Goal: Use online tool/utility: Utilize a website feature to perform a specific function

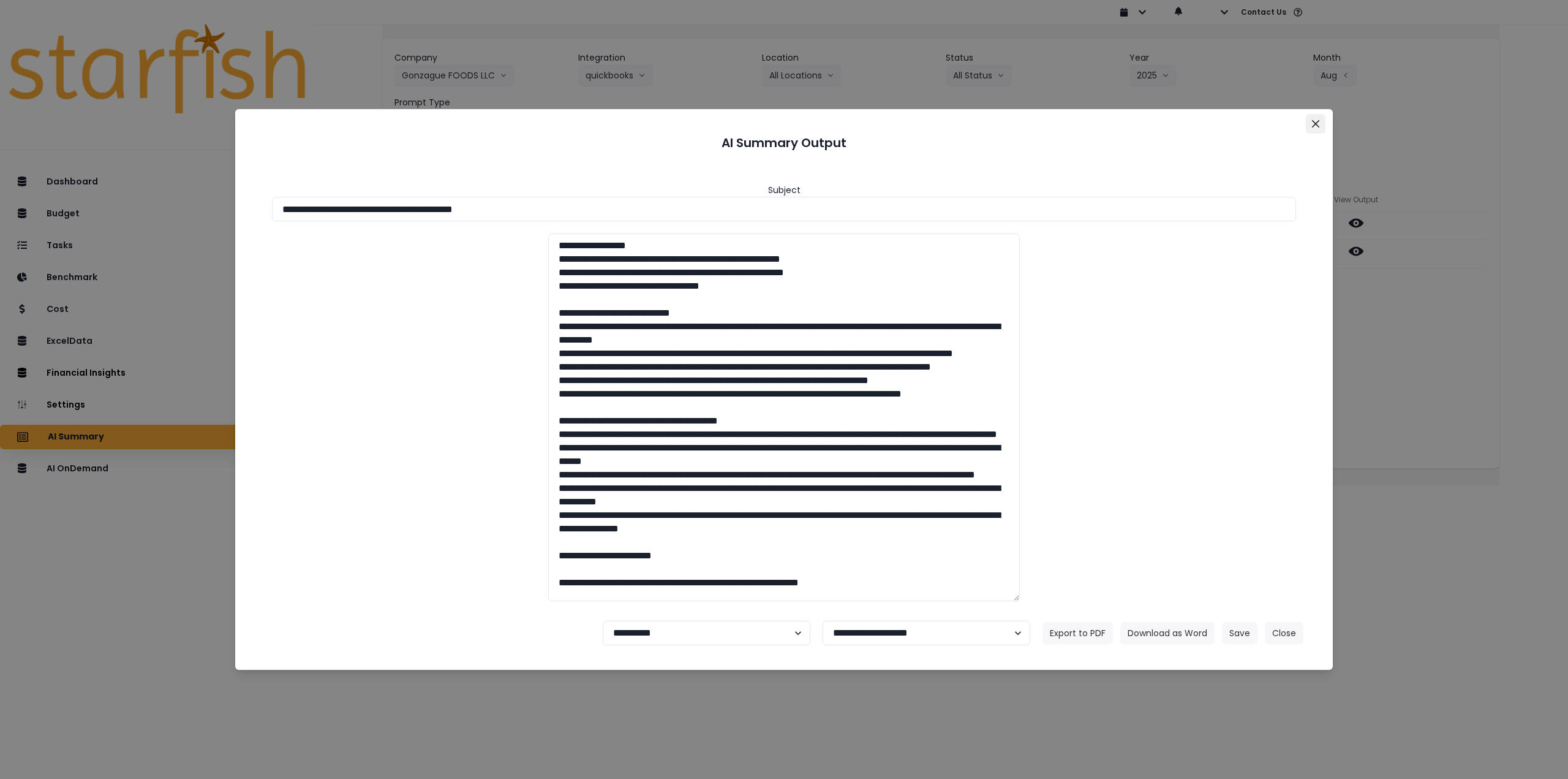
click at [1315, 117] on button "Close" at bounding box center [1315, 124] width 20 height 20
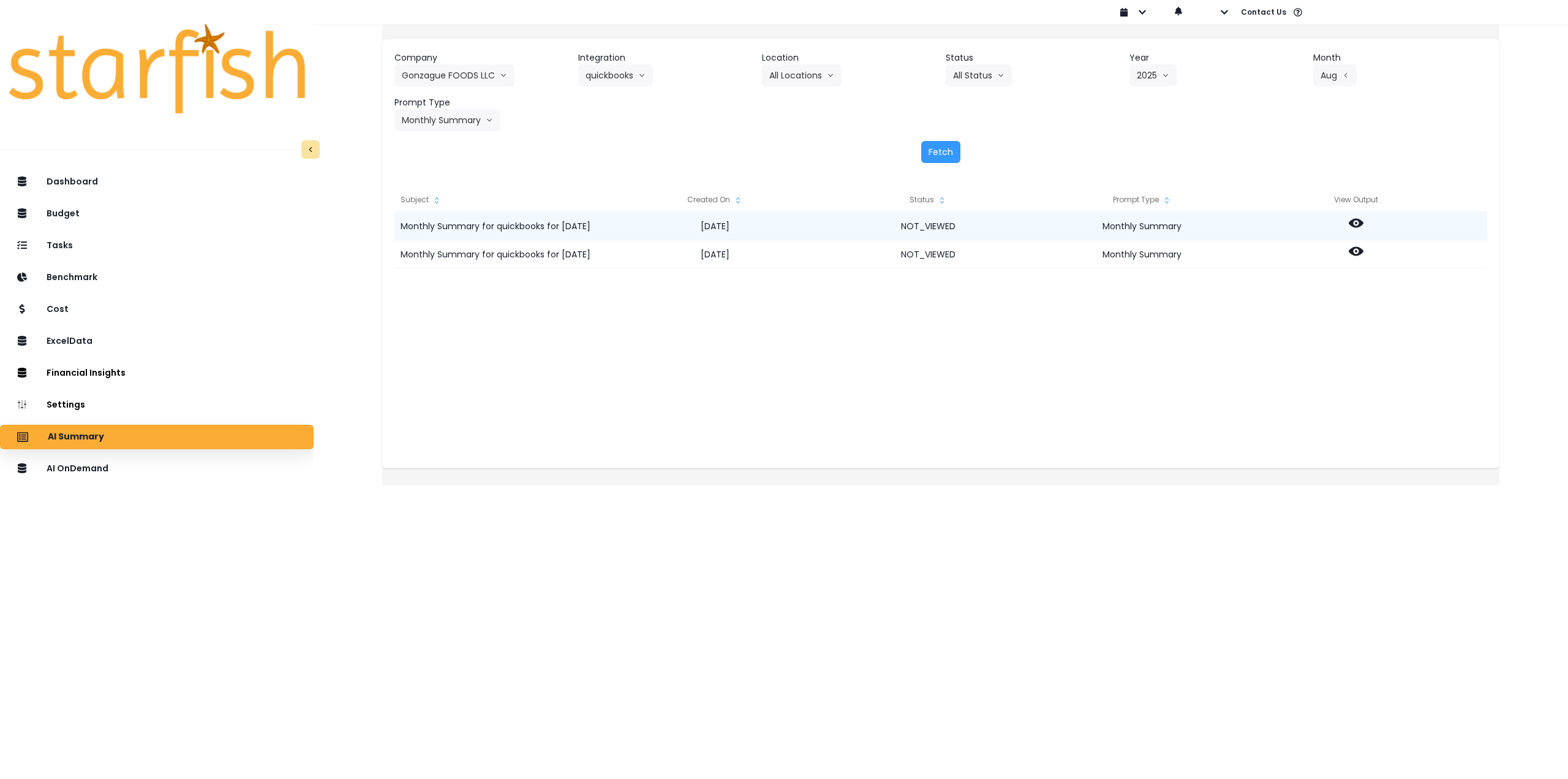
click at [1365, 216] on div at bounding box center [1356, 225] width 214 height 28
click at [1363, 225] on icon at bounding box center [1356, 223] width 14 height 9
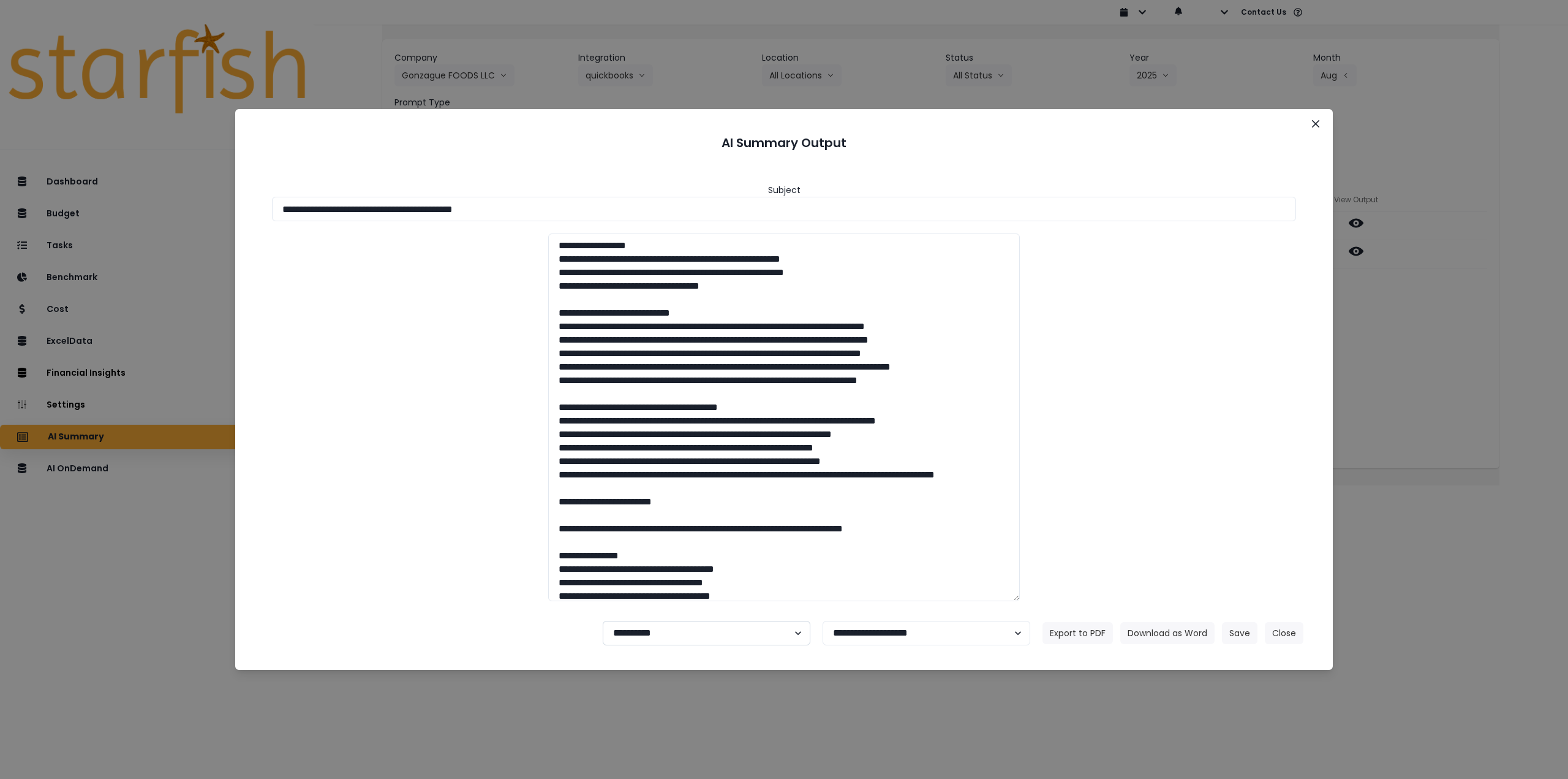
click at [678, 630] on select "**********" at bounding box center [706, 633] width 208 height 24
select select "********"
click at [603, 621] on select "**********" at bounding box center [706, 633] width 208 height 24
click at [1227, 631] on button "Save" at bounding box center [1239, 632] width 36 height 22
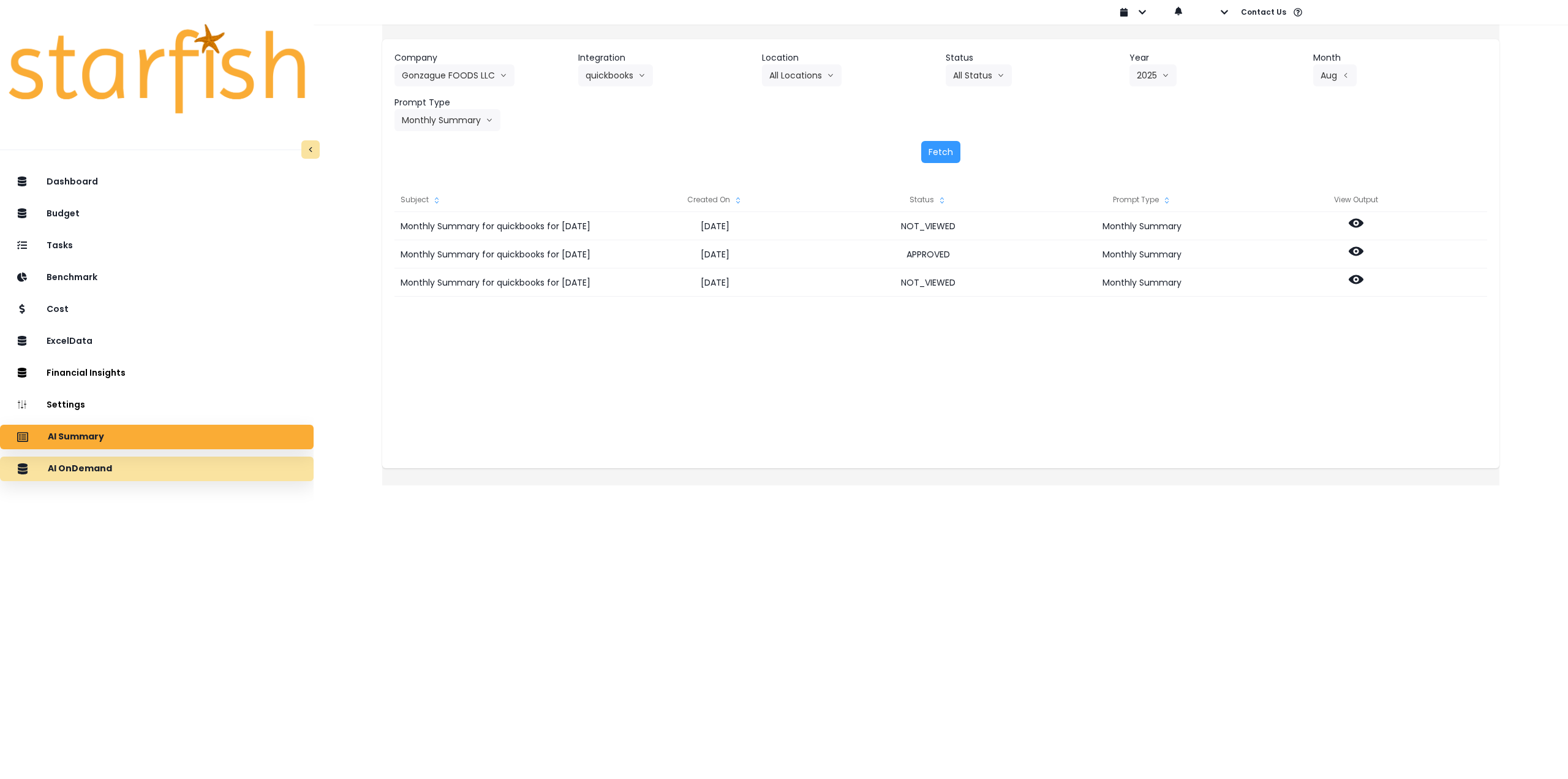
click at [154, 473] on div "AI OnDemand" at bounding box center [156, 469] width 294 height 26
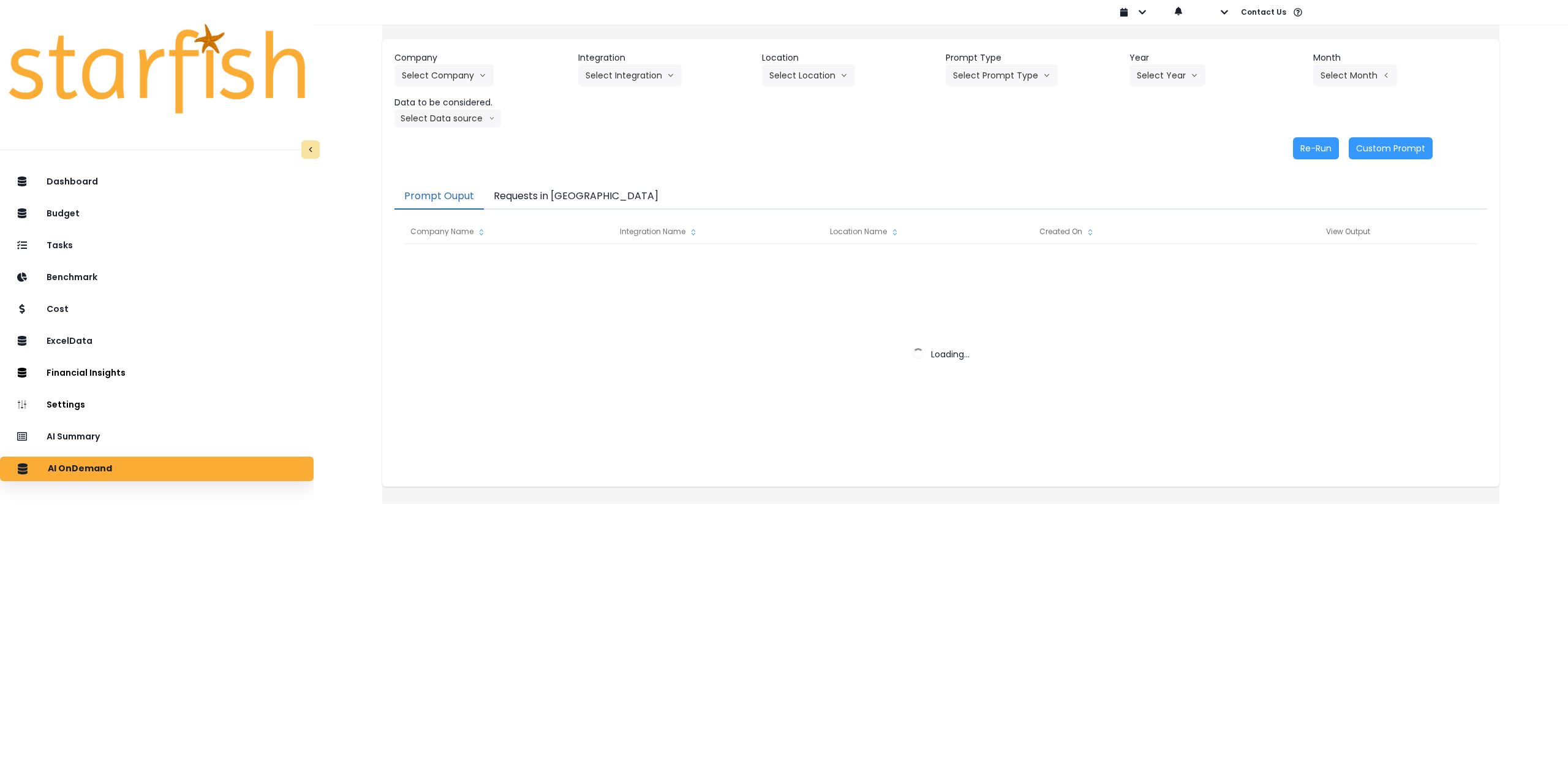
click at [537, 185] on button "Requests in [GEOGRAPHIC_DATA]" at bounding box center [576, 197] width 184 height 26
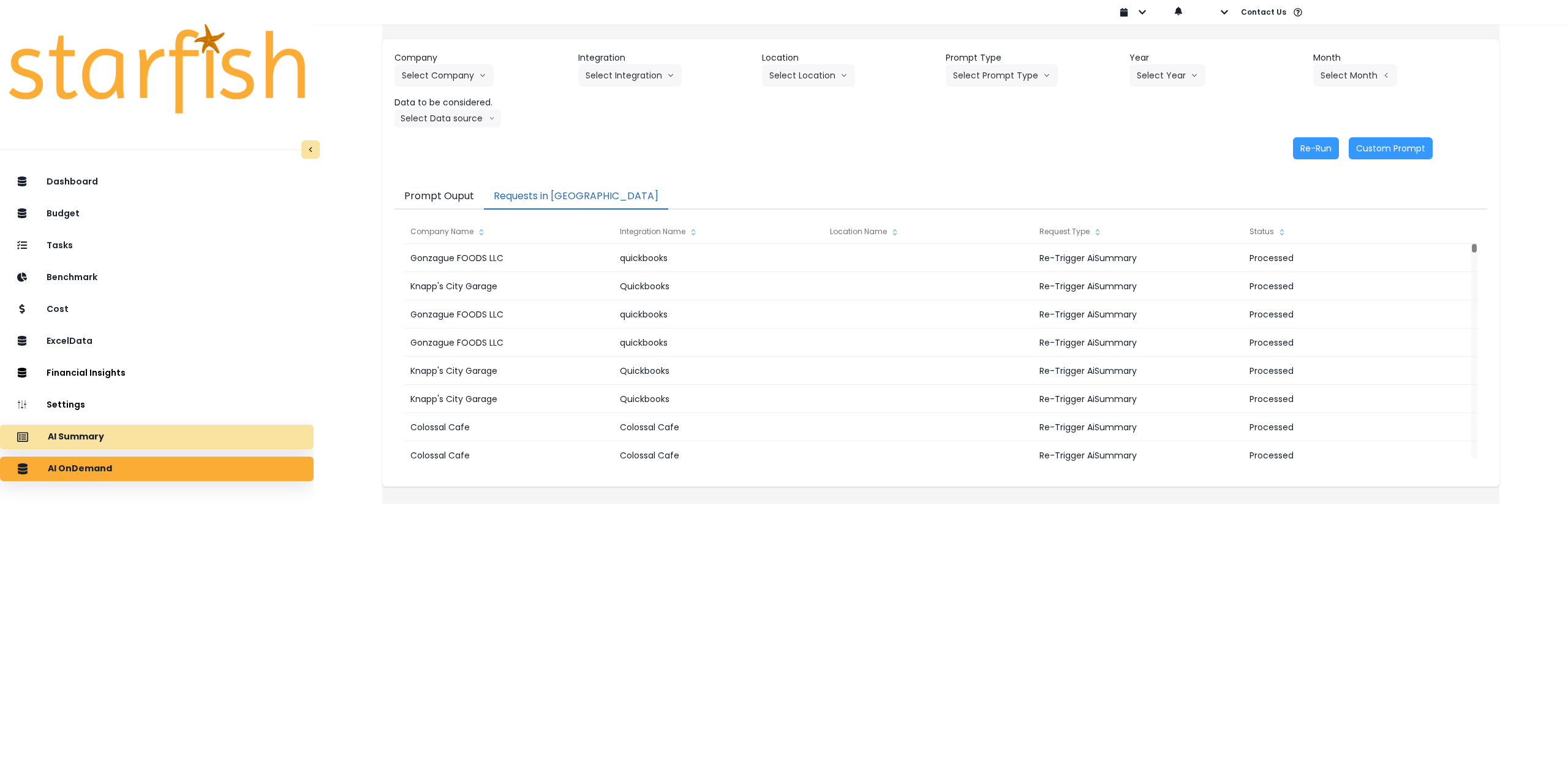
click at [175, 436] on div "AI Summary" at bounding box center [156, 437] width 294 height 26
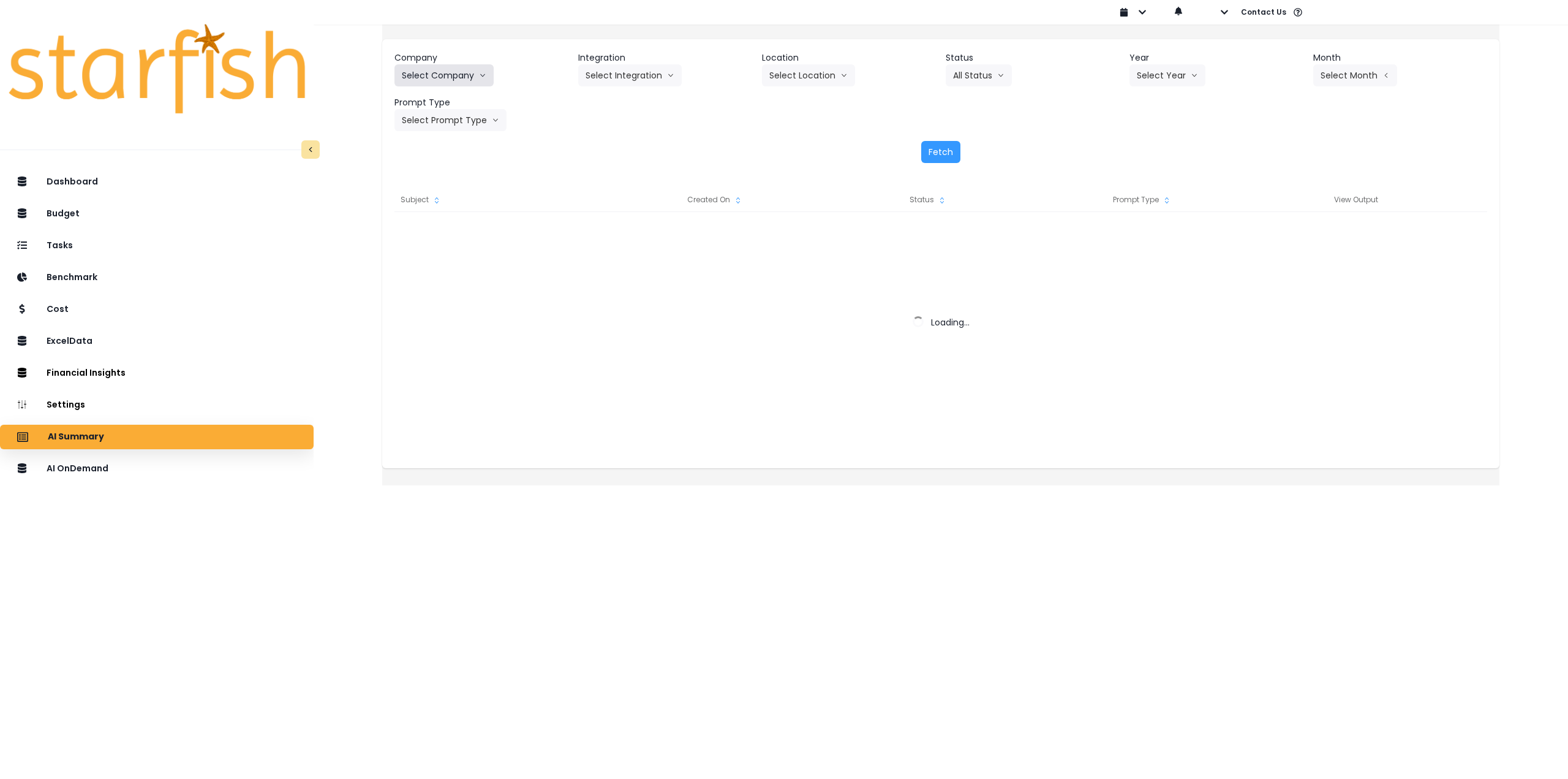
click at [460, 73] on button "Select Company" at bounding box center [444, 75] width 99 height 22
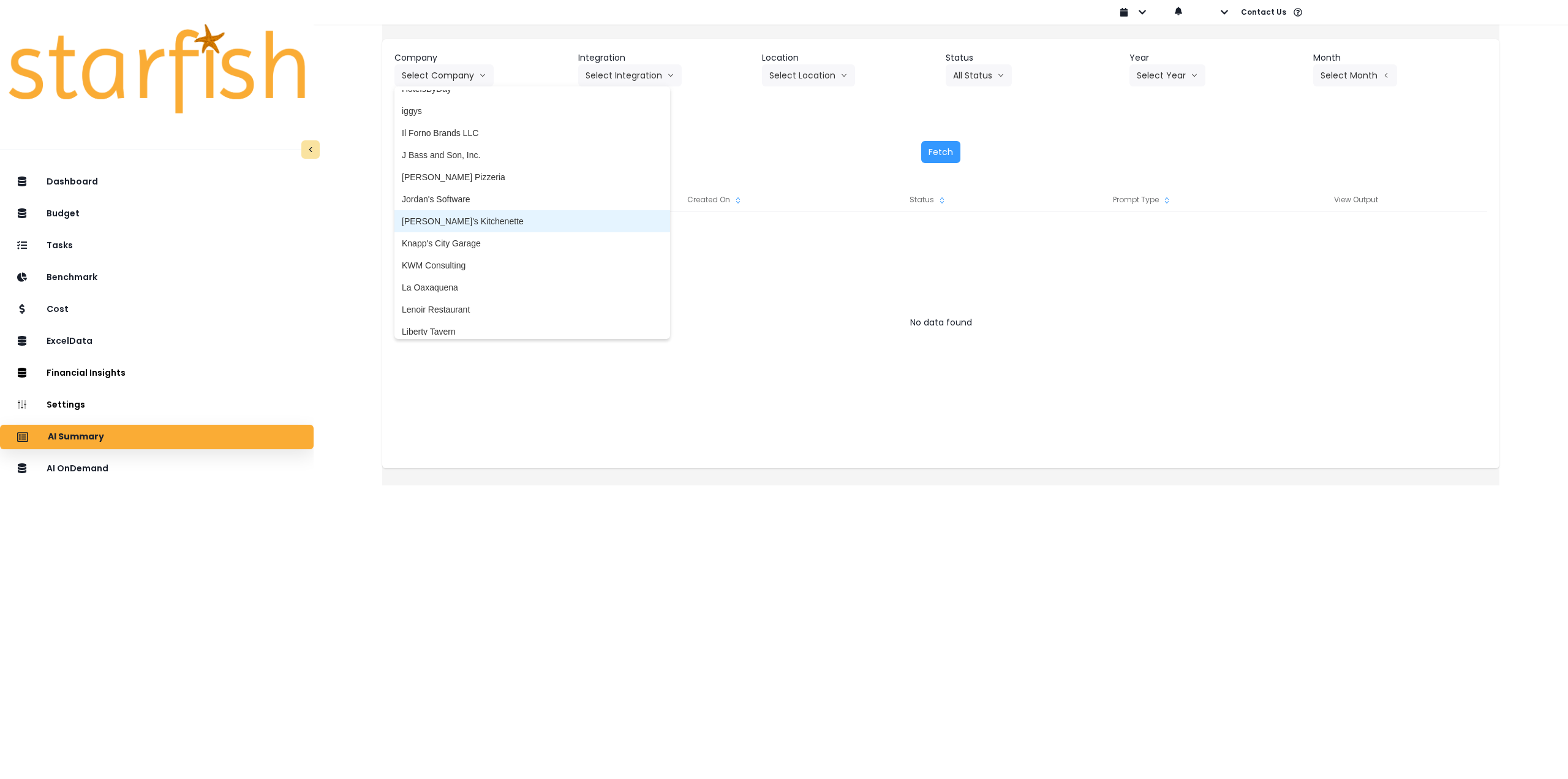
scroll to position [1532, 0]
click at [504, 205] on span "Knapp's City Garage" at bounding box center [531, 201] width 261 height 12
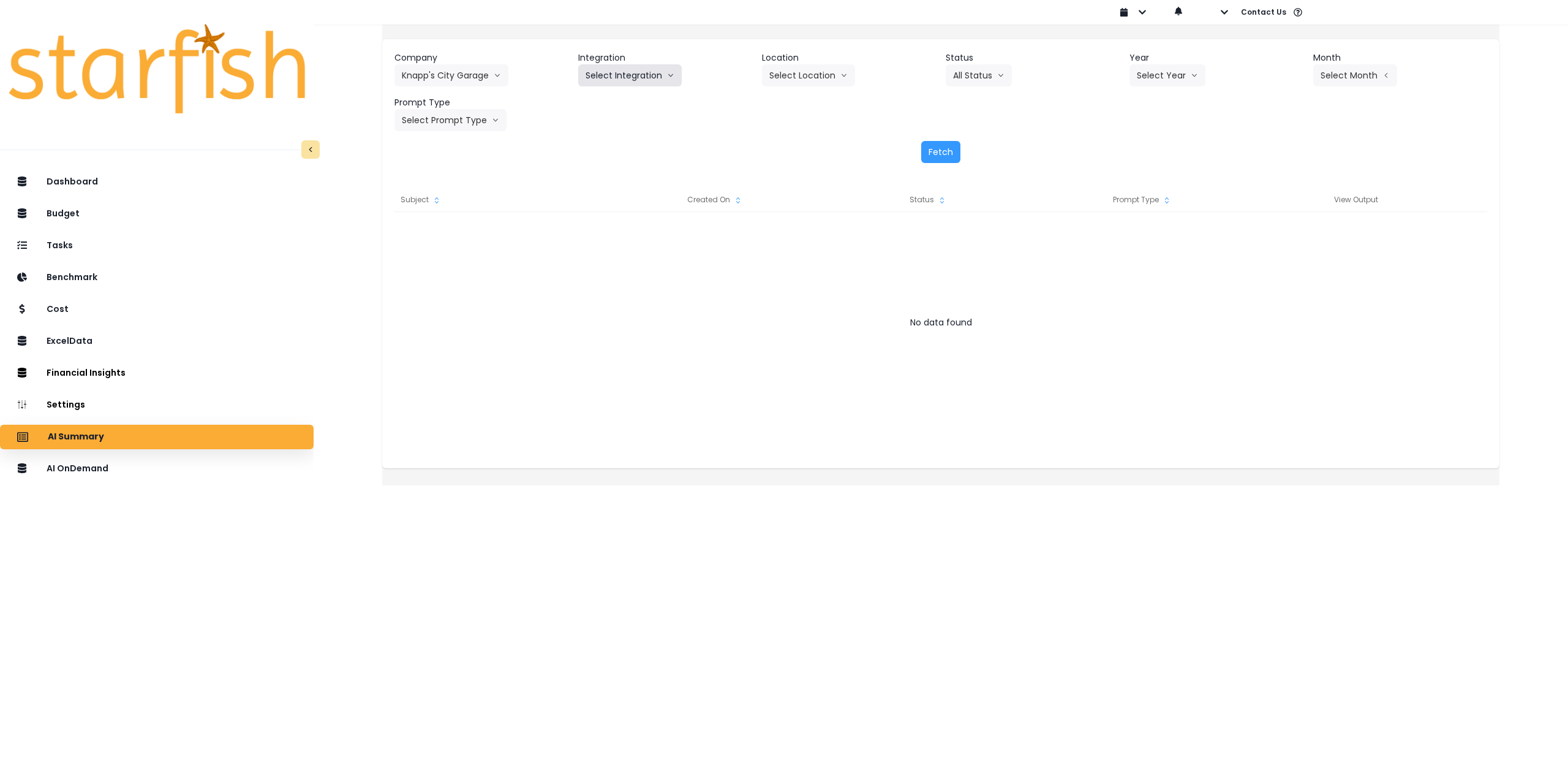
click at [628, 76] on button "Select Integration" at bounding box center [630, 75] width 104 height 22
drag, startPoint x: 618, startPoint y: 98, endPoint x: 782, endPoint y: 98, distance: 164.0
click at [619, 98] on span "Quickbooks" at bounding box center [607, 101] width 45 height 12
click at [818, 92] on div "Company Knapp's City Garage 86 Costs Asti Bagel Cafe Balance Grille Bald Ginger…" at bounding box center [940, 91] width 1092 height 79
click at [816, 79] on button "Select Location" at bounding box center [808, 75] width 93 height 22
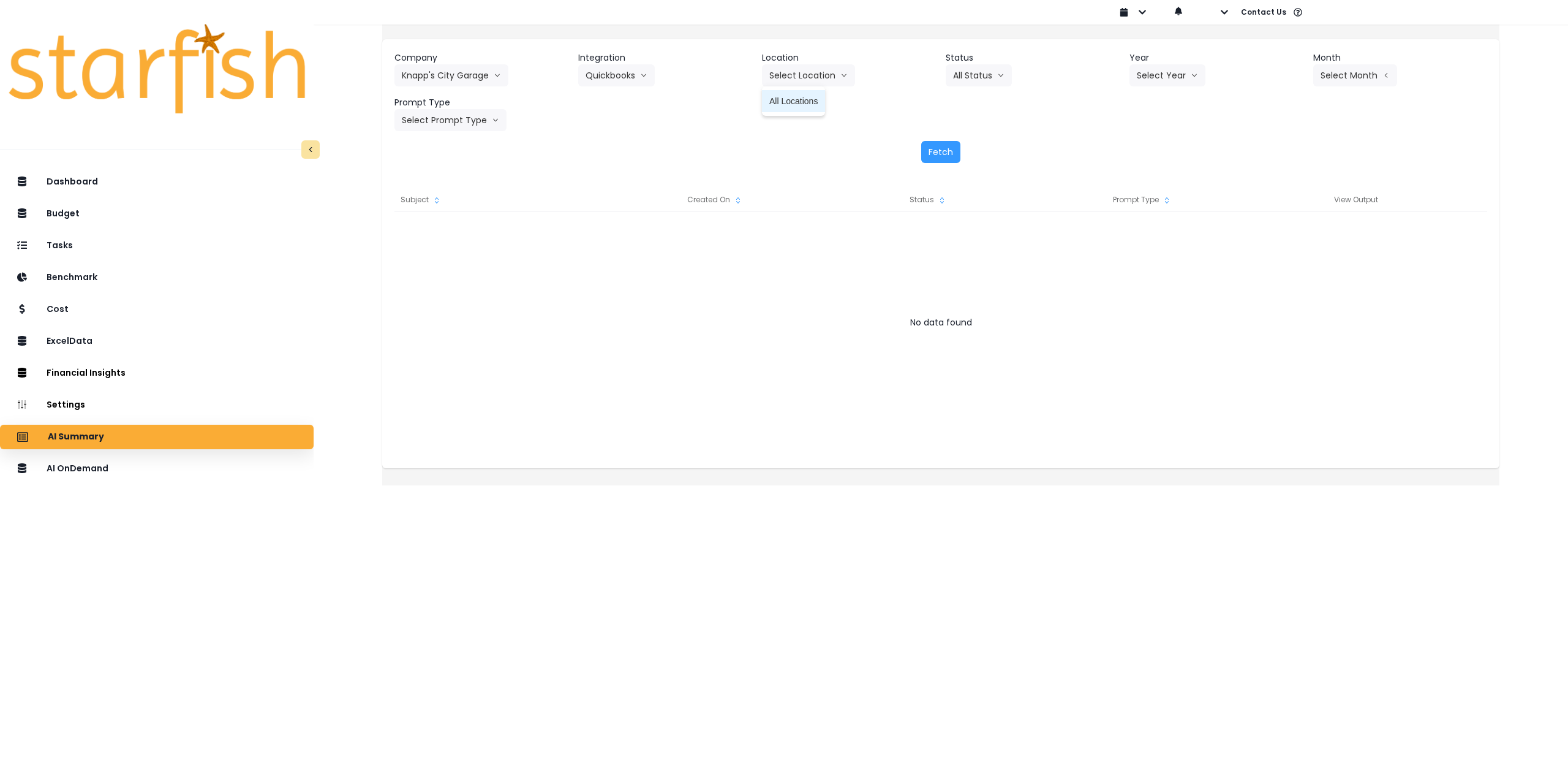
click at [806, 101] on span "All Locations" at bounding box center [793, 101] width 48 height 12
click at [1170, 75] on button "Select Year" at bounding box center [1167, 75] width 76 height 22
drag, startPoint x: 1132, startPoint y: 141, endPoint x: 1175, endPoint y: 118, distance: 48.8
click at [1132, 141] on li "2025" at bounding box center [1146, 144] width 34 height 22
click at [1334, 79] on button "Select Month" at bounding box center [1355, 75] width 84 height 22
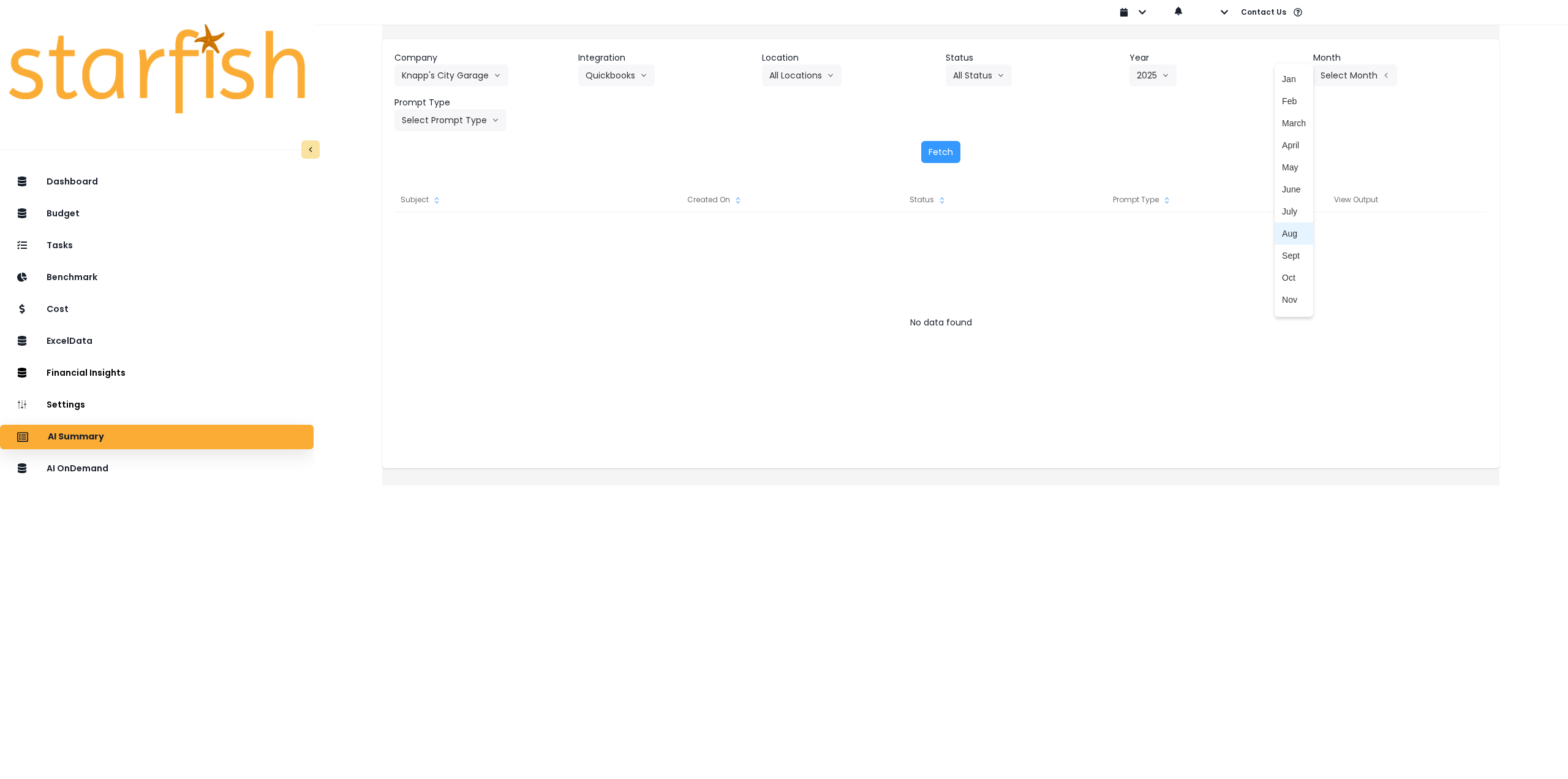
click at [1282, 234] on span "Aug" at bounding box center [1294, 234] width 24 height 12
click at [485, 125] on button "Select Prompt Type" at bounding box center [451, 119] width 112 height 22
click at [463, 238] on span "Monthly Summary" at bounding box center [436, 234] width 70 height 12
click at [930, 152] on button "Fetch" at bounding box center [940, 151] width 39 height 22
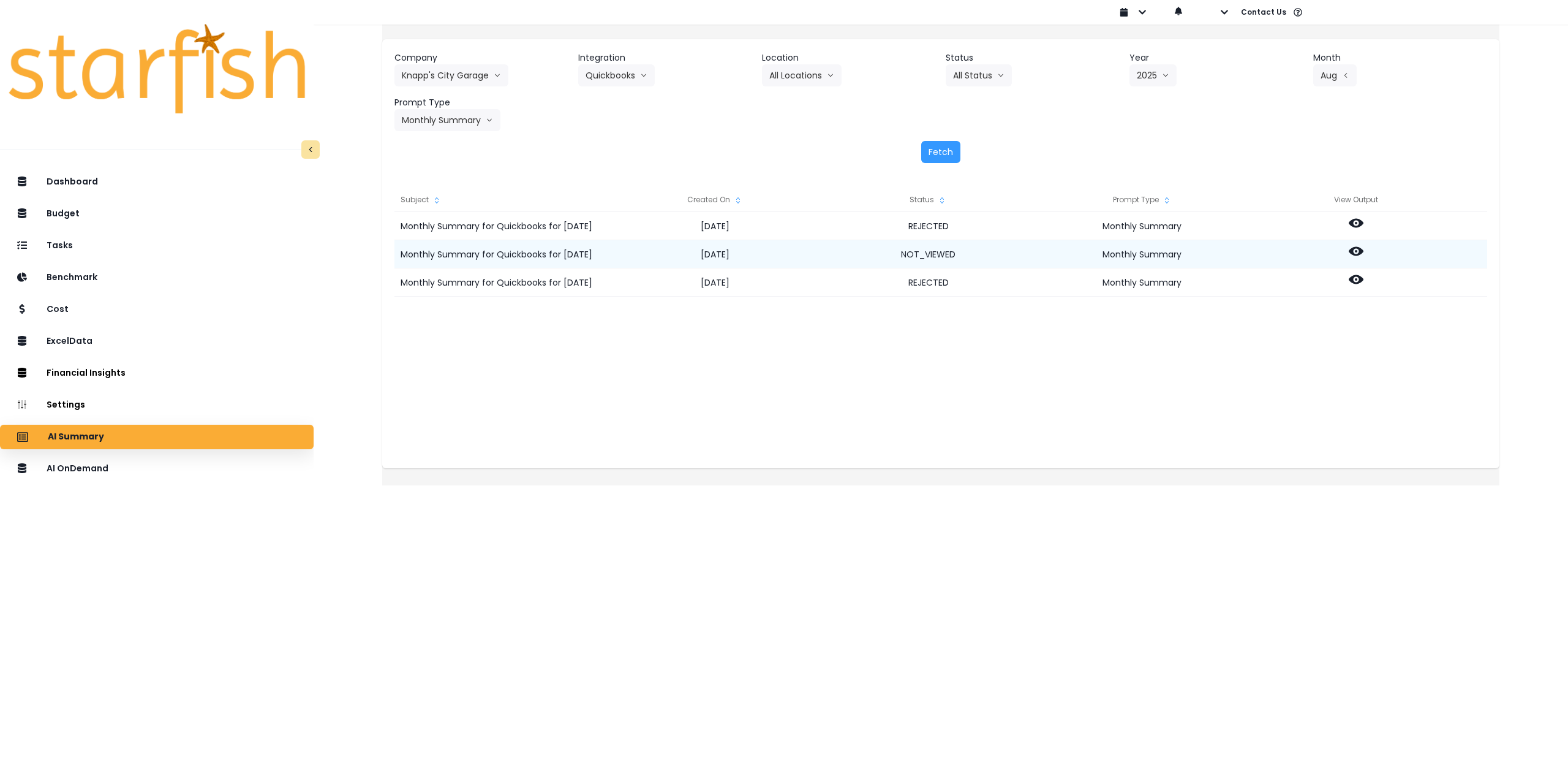
click at [1363, 247] on icon at bounding box center [1356, 251] width 14 height 9
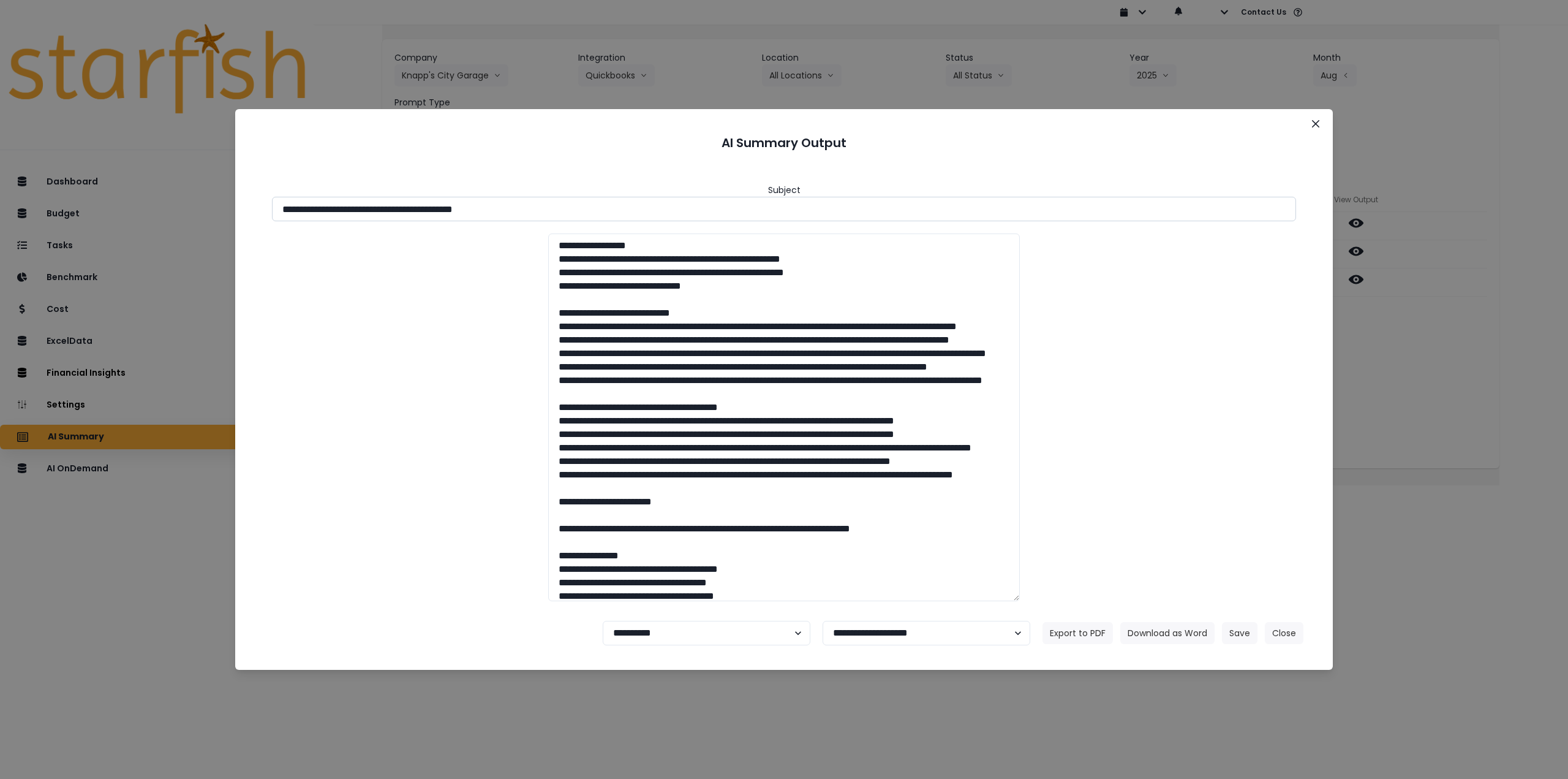
drag, startPoint x: 390, startPoint y: 207, endPoint x: 615, endPoint y: 218, distance: 225.3
click at [615, 218] on input "**********" at bounding box center [784, 209] width 1024 height 24
click at [469, 202] on input "**********" at bounding box center [784, 209] width 1024 height 24
drag, startPoint x: 466, startPoint y: 205, endPoint x: 666, endPoint y: 216, distance: 200.3
click at [663, 216] on input "**********" at bounding box center [784, 209] width 1024 height 24
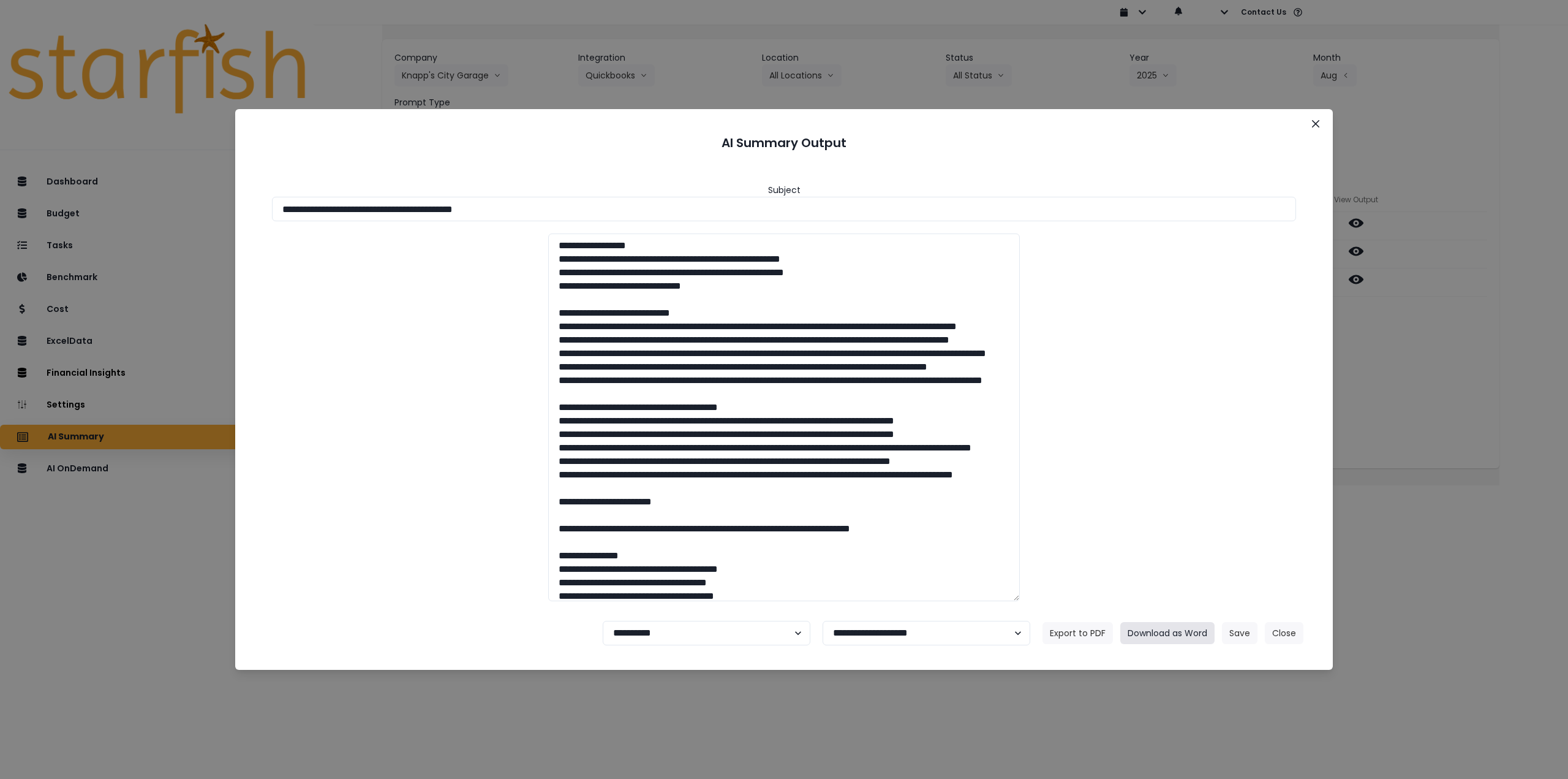
click at [1172, 622] on button "Download as Word" at bounding box center [1167, 632] width 95 height 22
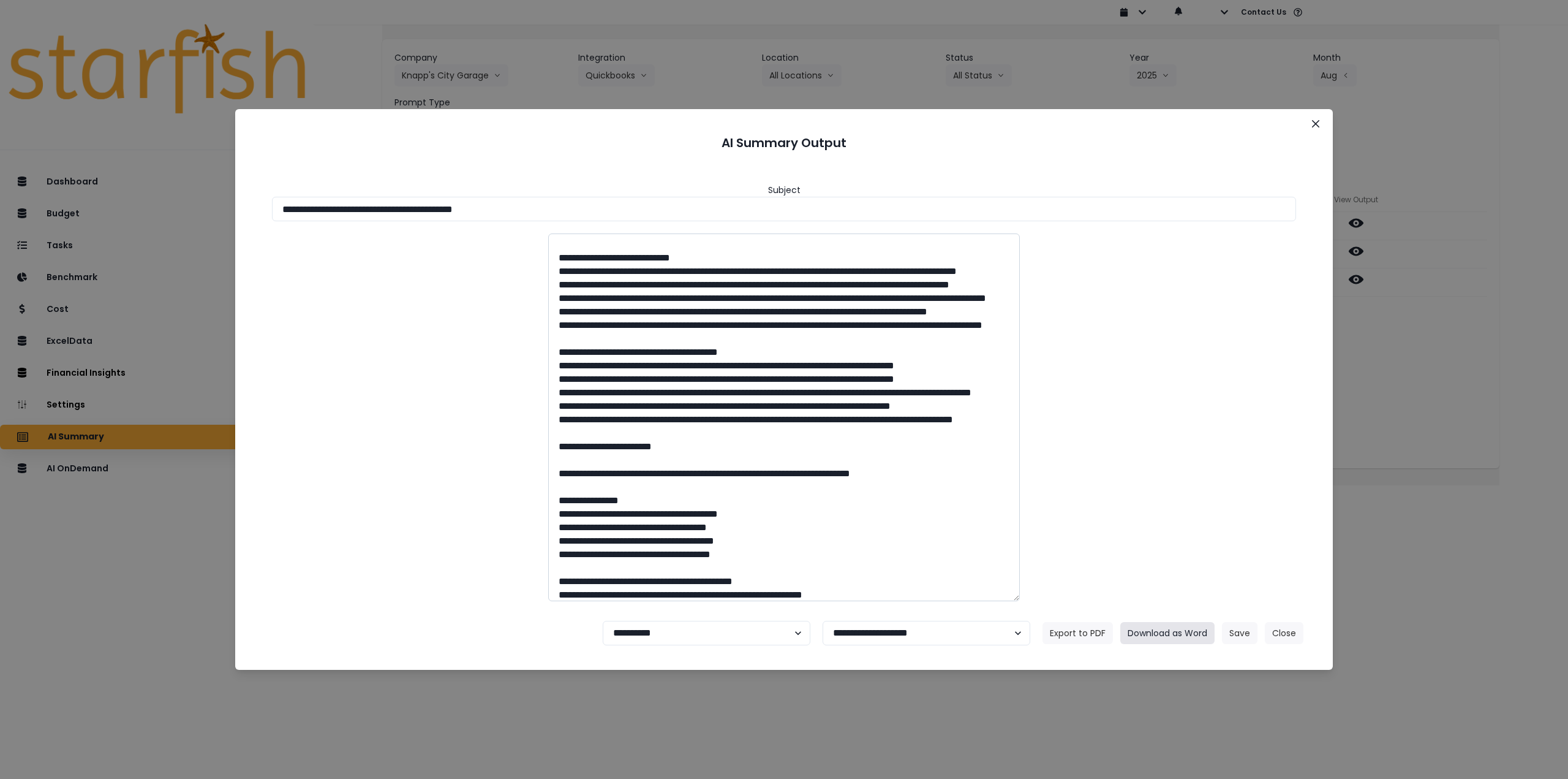
scroll to position [61, 0]
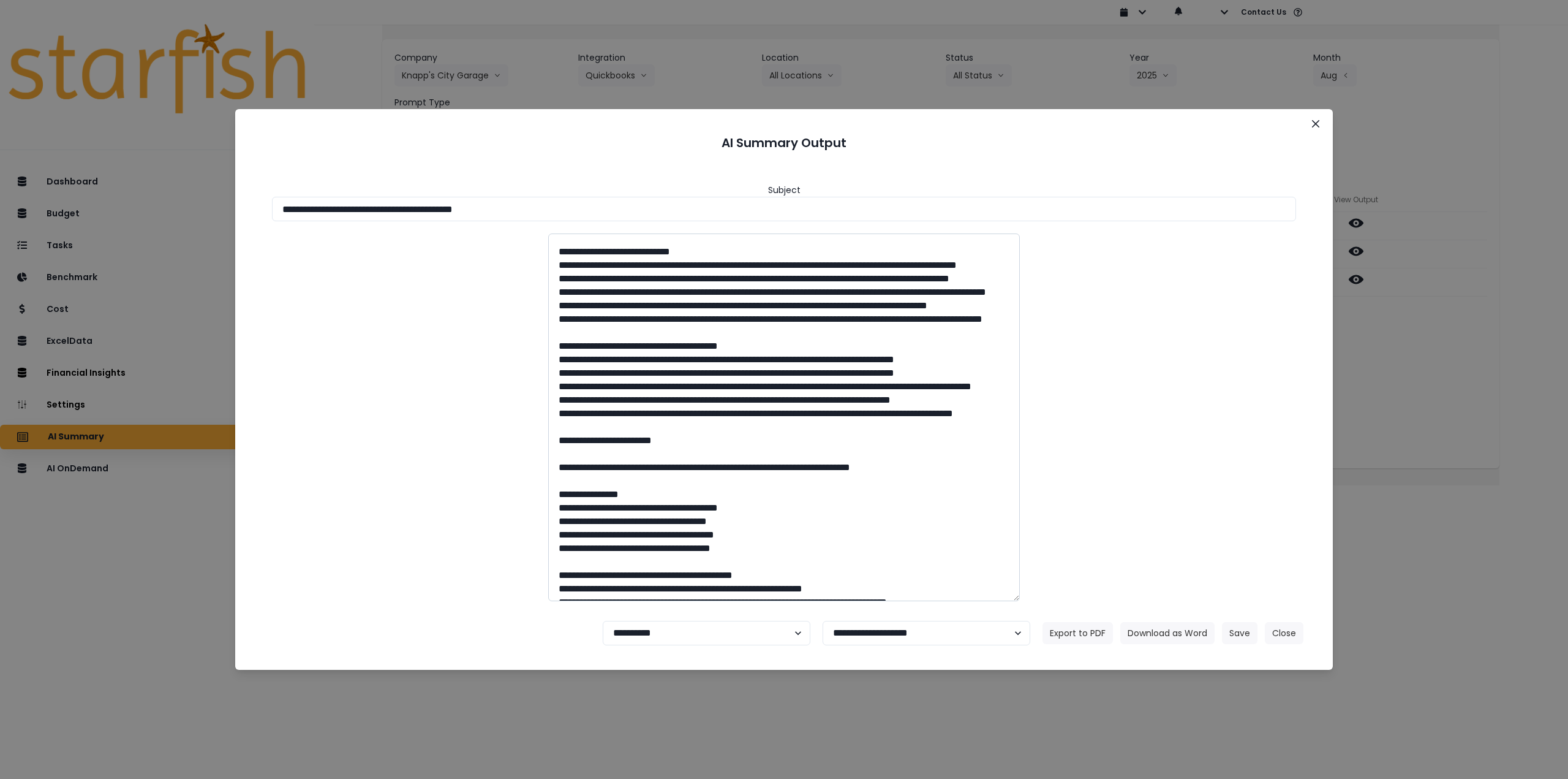
drag, startPoint x: 564, startPoint y: 535, endPoint x: 670, endPoint y: 547, distance: 106.7
click at [670, 547] on textarea at bounding box center [784, 417] width 472 height 368
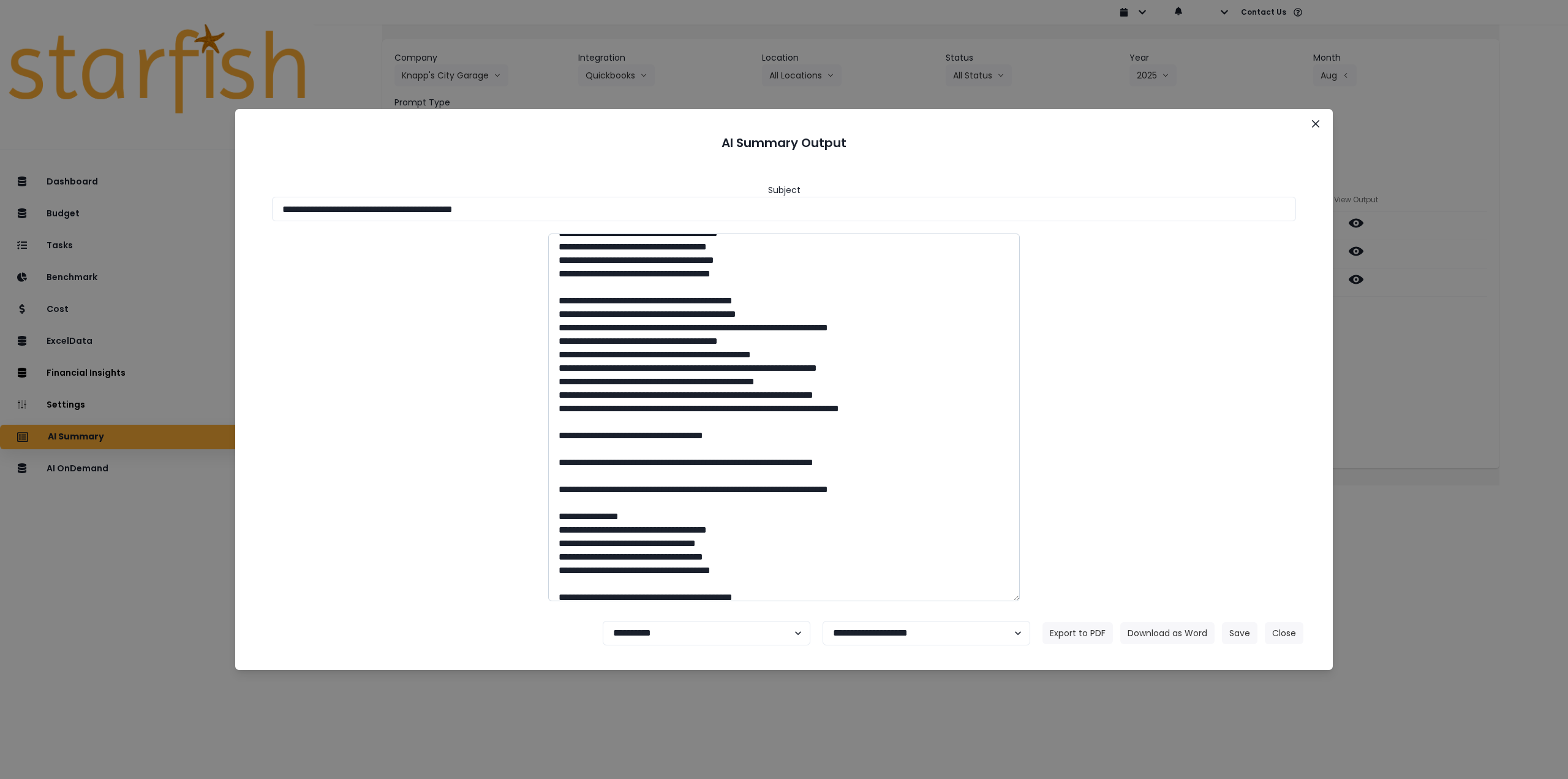
scroll to position [980, 0]
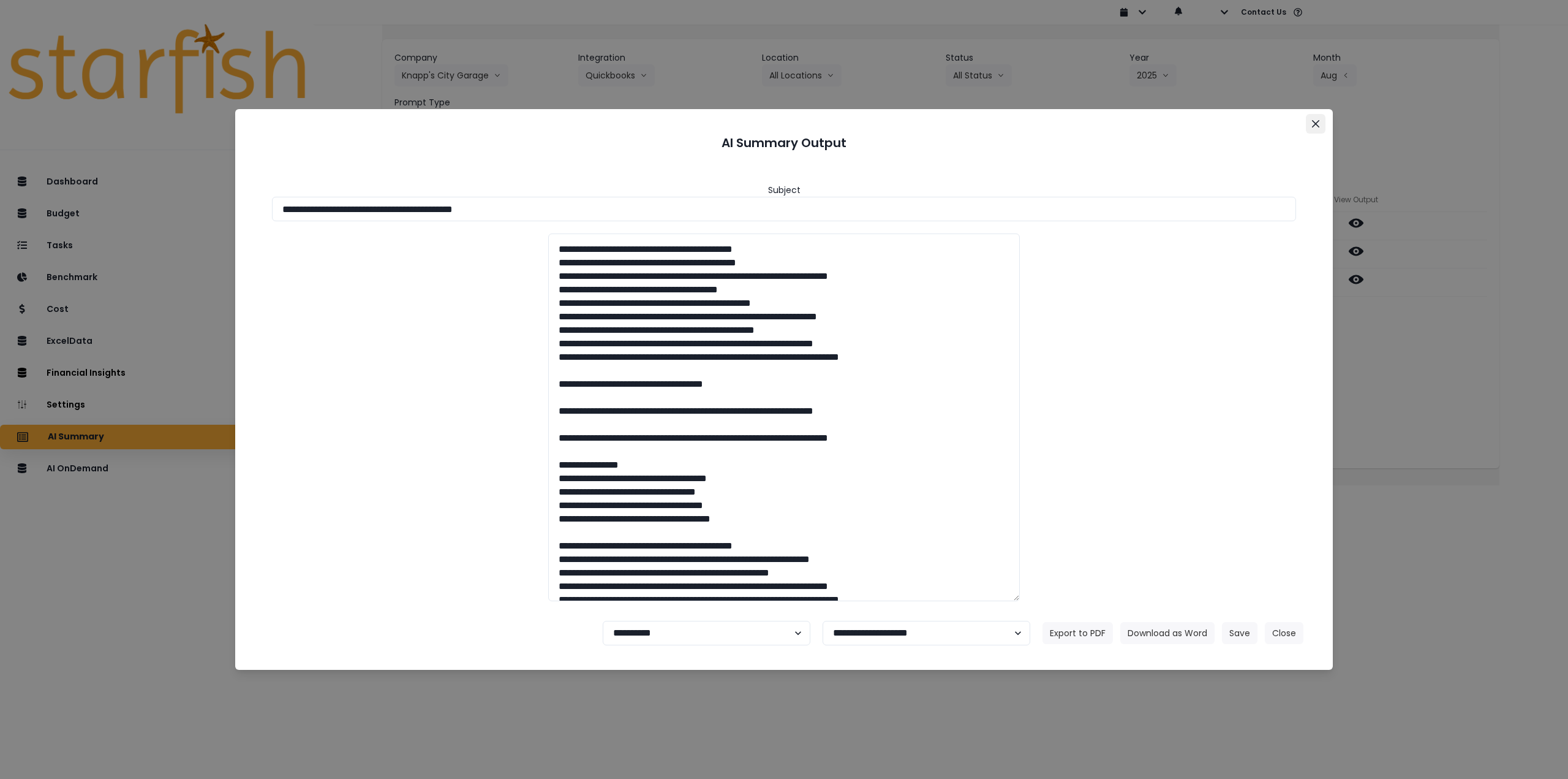
click at [1319, 116] on button "Close" at bounding box center [1315, 124] width 20 height 20
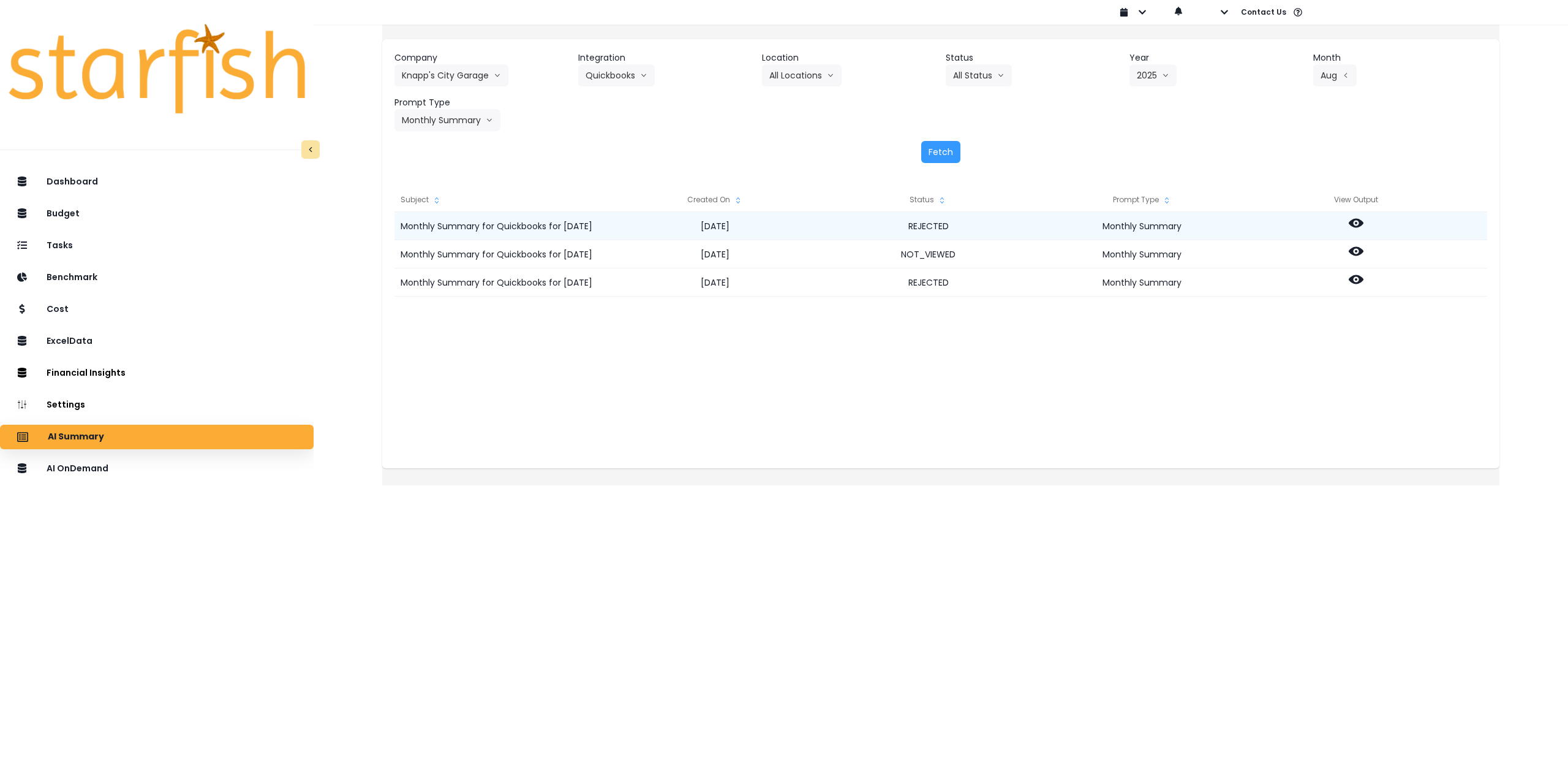
click at [1363, 222] on icon at bounding box center [1356, 223] width 14 height 9
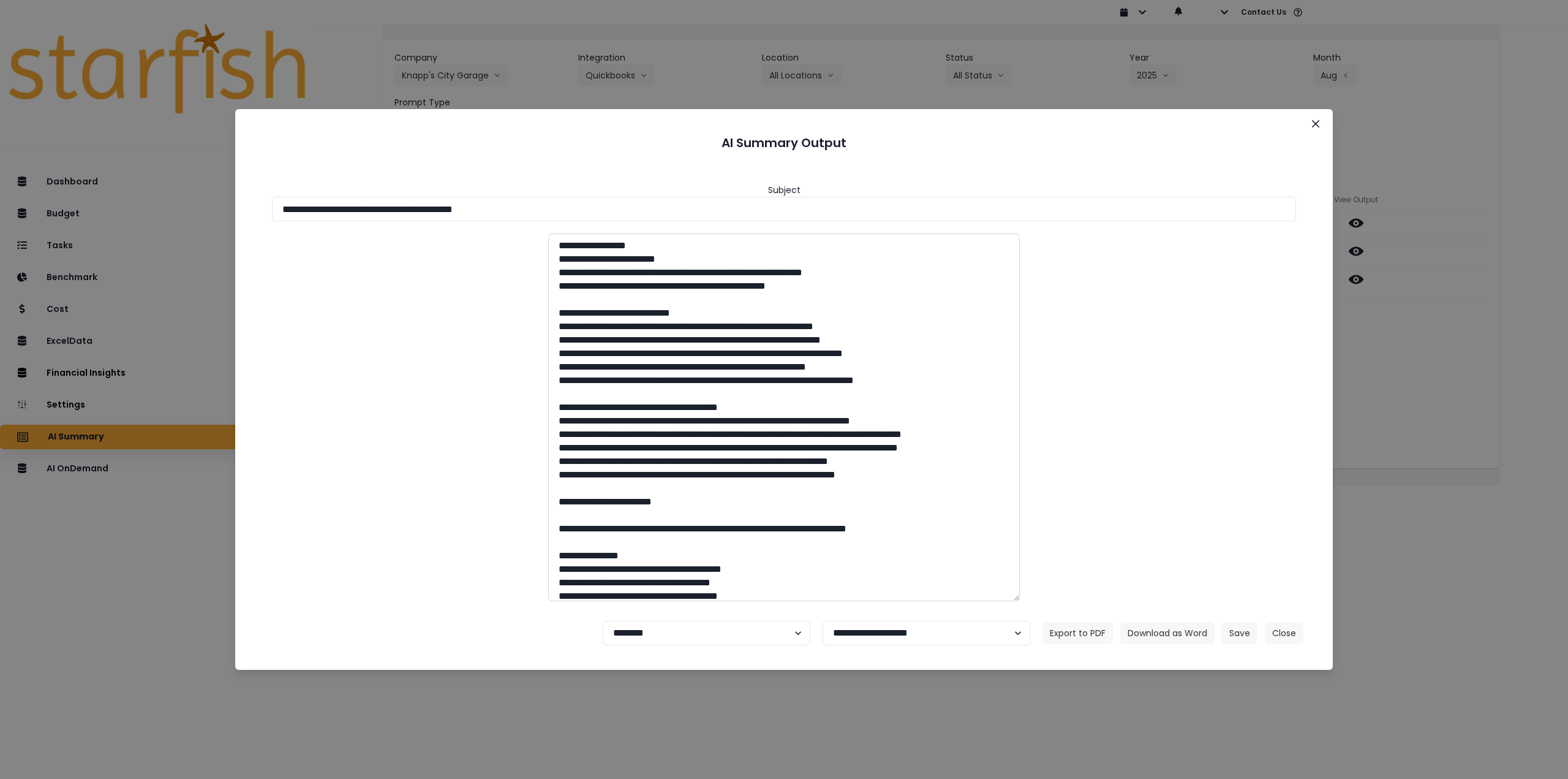
drag, startPoint x: 551, startPoint y: 432, endPoint x: 621, endPoint y: 475, distance: 82.2
click at [621, 475] on textarea at bounding box center [784, 417] width 472 height 368
